Goal: Information Seeking & Learning: Learn about a topic

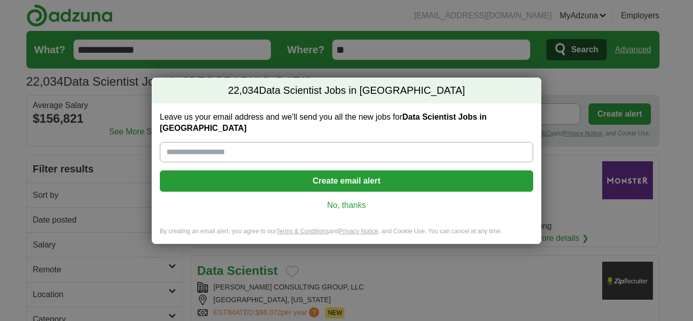
click at [347, 201] on link "No, thanks" at bounding box center [346, 205] width 357 height 11
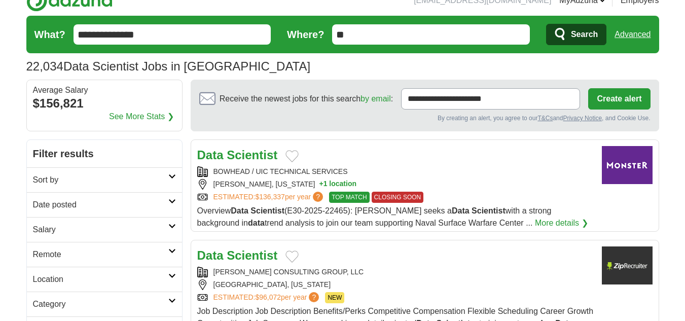
scroll to position [16, 0]
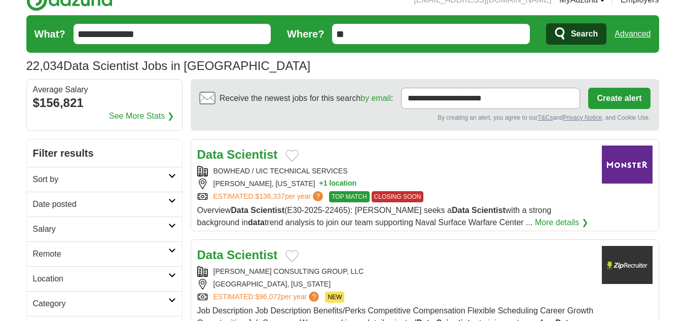
click at [167, 183] on h2 "Sort by" at bounding box center [100, 179] width 135 height 12
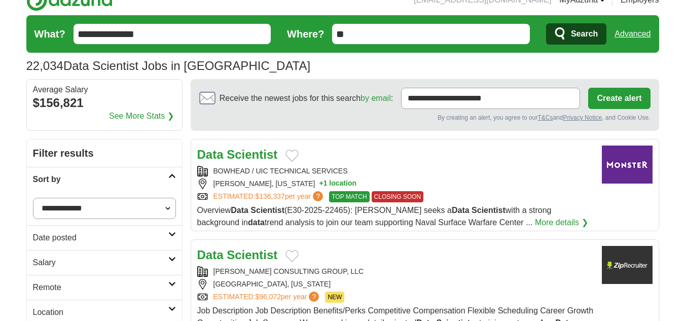
click at [100, 207] on select "**********" at bounding box center [104, 208] width 143 height 21
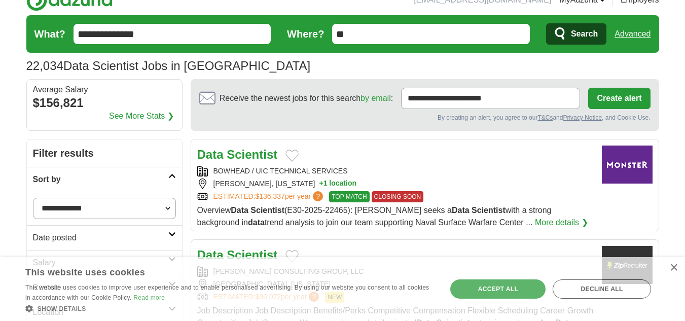
select select "**********"
click at [33, 198] on select "**********" at bounding box center [104, 208] width 143 height 21
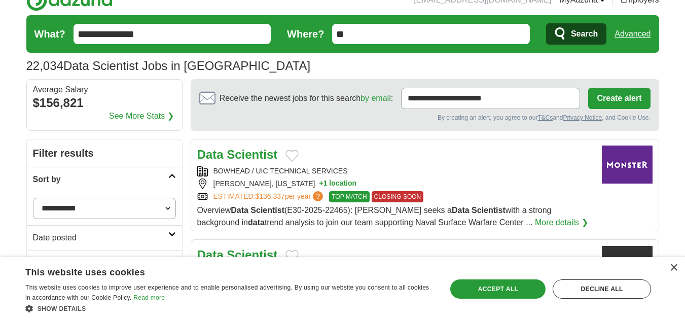
click at [106, 236] on h2 "Date posted" at bounding box center [100, 238] width 135 height 12
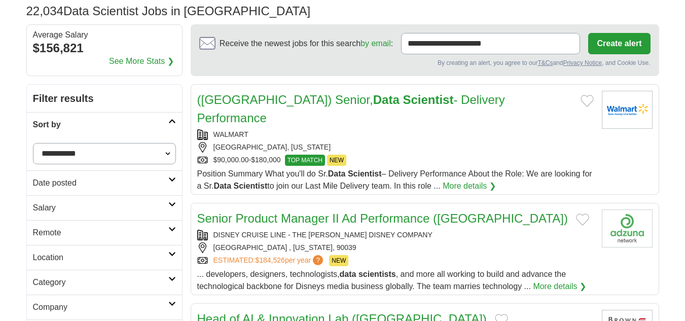
scroll to position [78, 0]
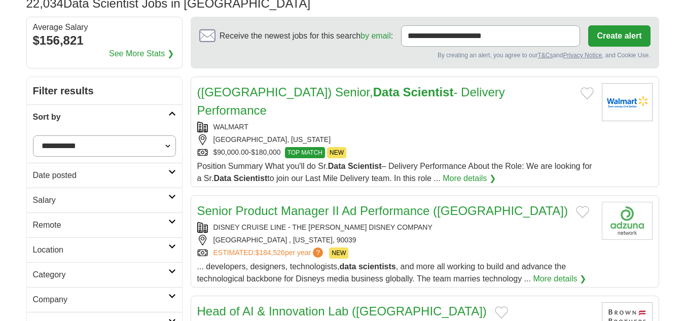
click at [110, 172] on h2 "Date posted" at bounding box center [100, 175] width 135 height 12
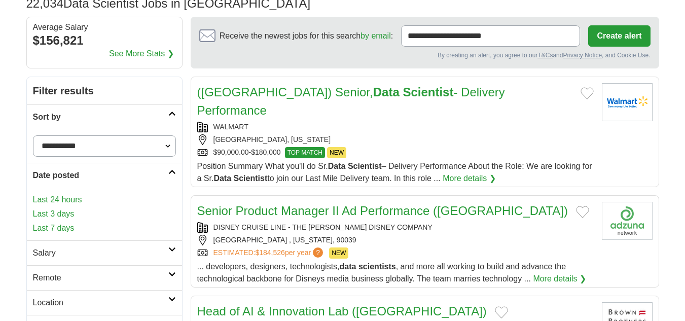
click at [70, 200] on link "Last 24 hours" at bounding box center [104, 200] width 143 height 12
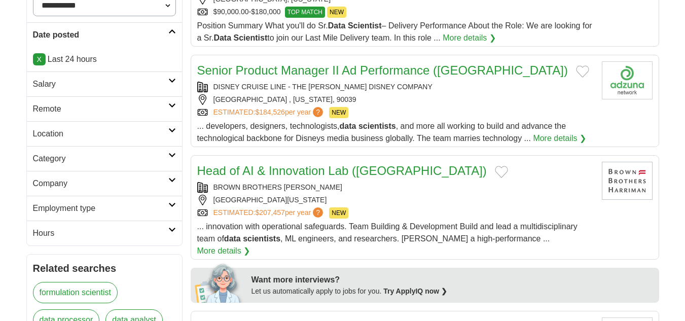
scroll to position [267, 0]
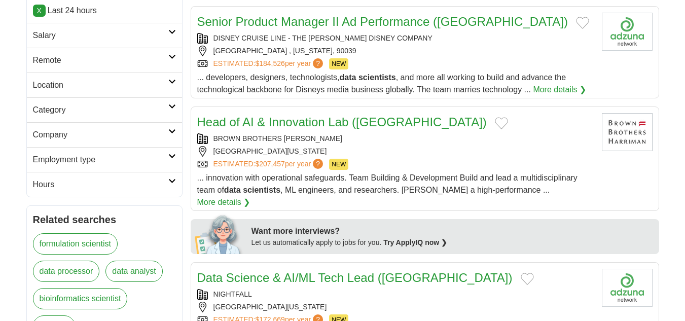
click at [140, 134] on h2 "Company" at bounding box center [100, 135] width 135 height 12
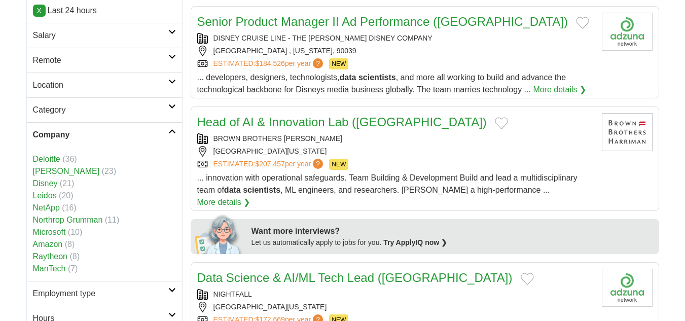
click at [140, 134] on h2 "Company" at bounding box center [100, 135] width 135 height 12
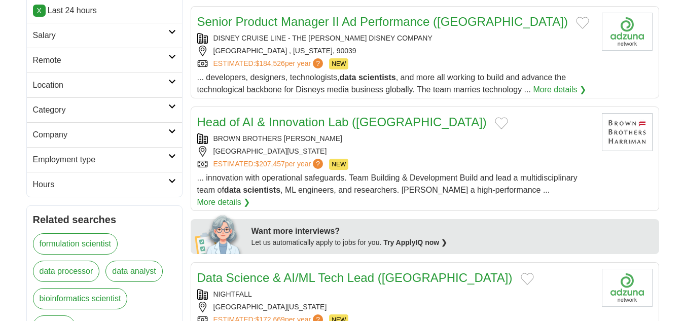
click at [134, 160] on h2 "Employment type" at bounding box center [100, 160] width 135 height 12
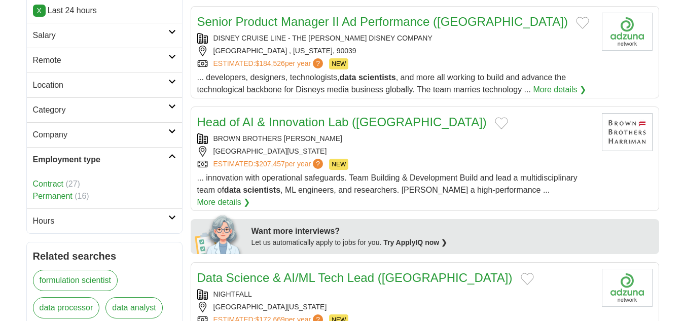
click at [134, 160] on h2 "Employment type" at bounding box center [100, 160] width 135 height 12
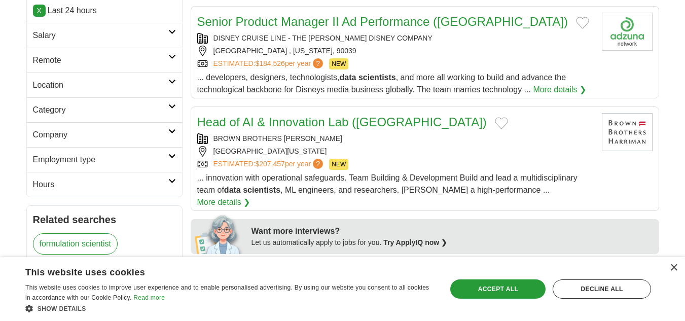
click at [134, 111] on h2 "Category" at bounding box center [100, 110] width 135 height 12
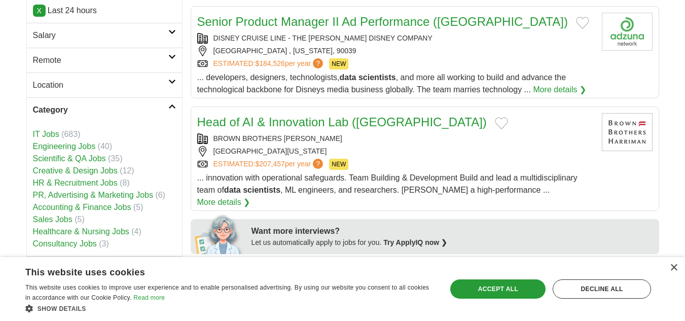
click at [134, 111] on h2 "Category" at bounding box center [100, 110] width 135 height 12
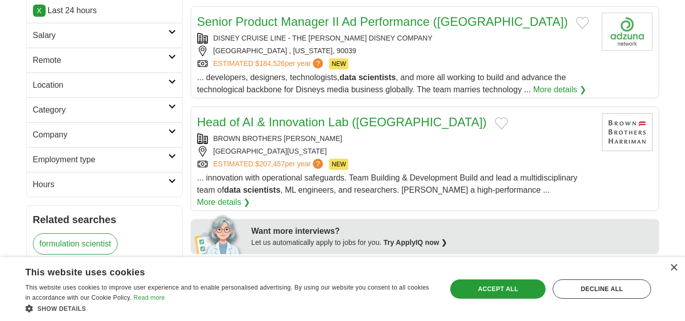
click at [143, 77] on link "Location" at bounding box center [104, 85] width 155 height 25
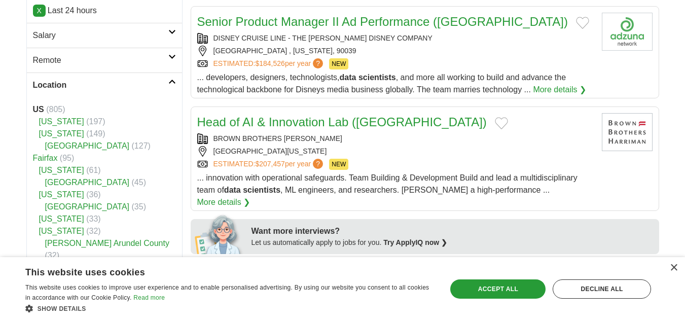
click at [143, 77] on link "Location" at bounding box center [104, 85] width 155 height 25
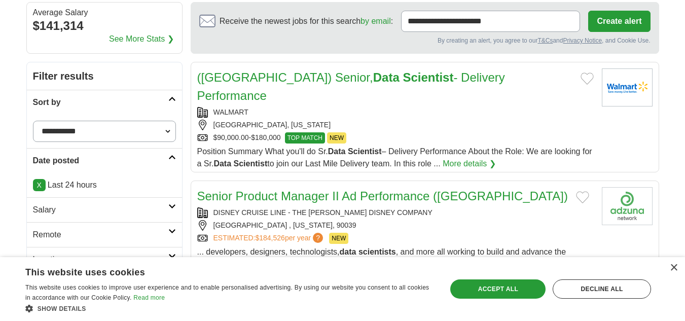
scroll to position [0, 0]
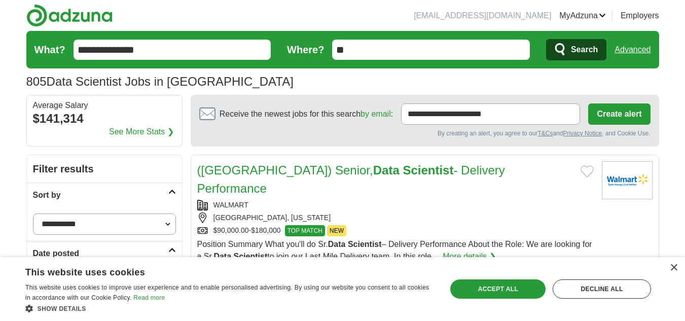
click at [678, 266] on div "× This website uses cookies This website uses cookies to improve user experienc…" at bounding box center [342, 289] width 685 height 64
click at [675, 266] on div "×" at bounding box center [674, 268] width 8 height 8
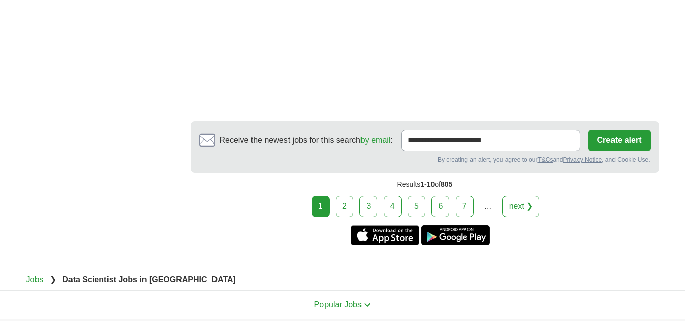
scroll to position [1842, 0]
